Goal: Use online tool/utility: Utilize a website feature to perform a specific function

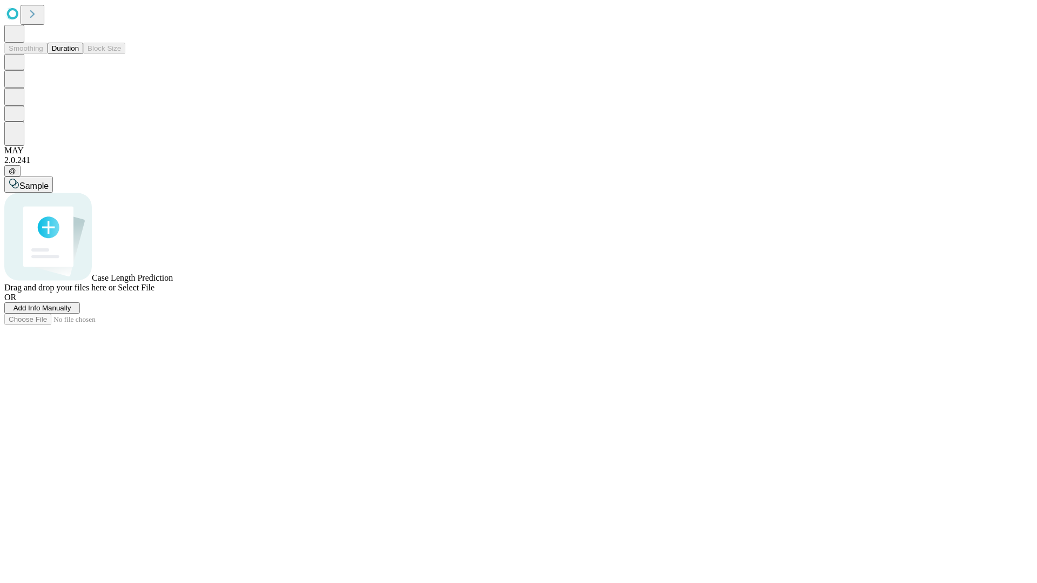
click at [79, 54] on button "Duration" at bounding box center [66, 48] width 36 height 11
click at [154, 292] on span "Select File" at bounding box center [136, 287] width 37 height 9
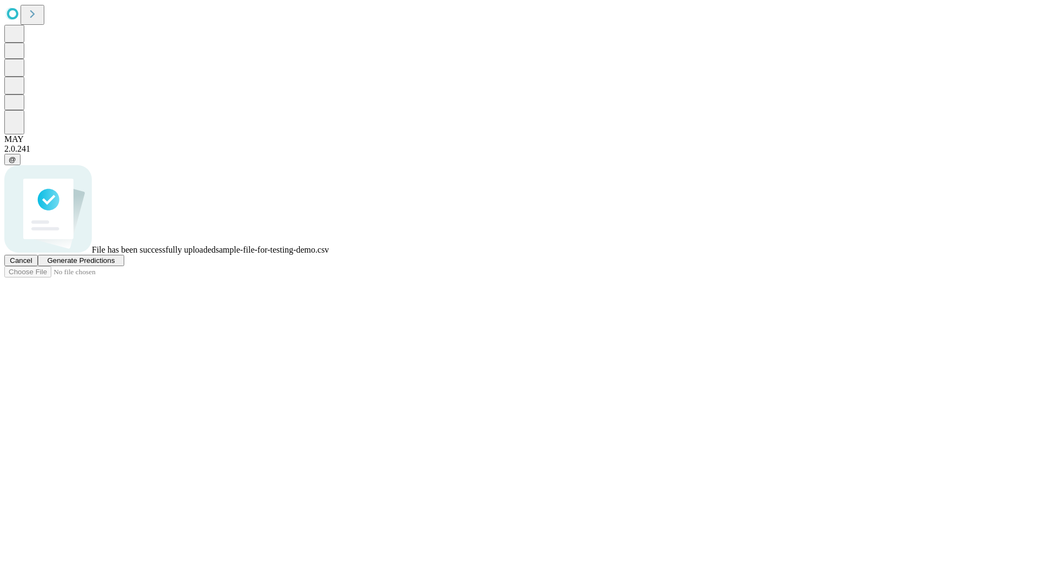
click at [114, 265] on span "Generate Predictions" at bounding box center [81, 261] width 68 height 8
